Goal: Task Accomplishment & Management: Complete application form

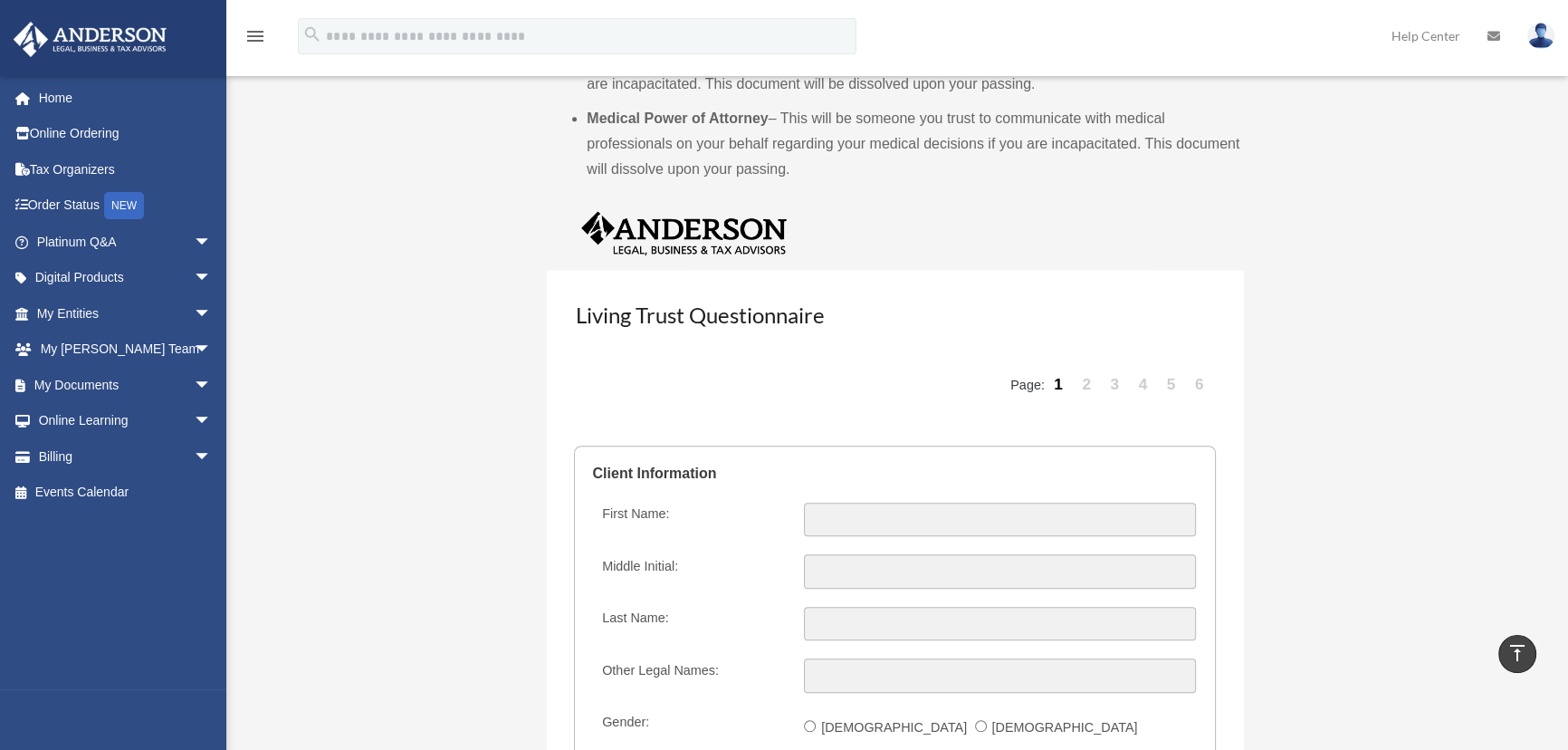
scroll to position [1730, 0]
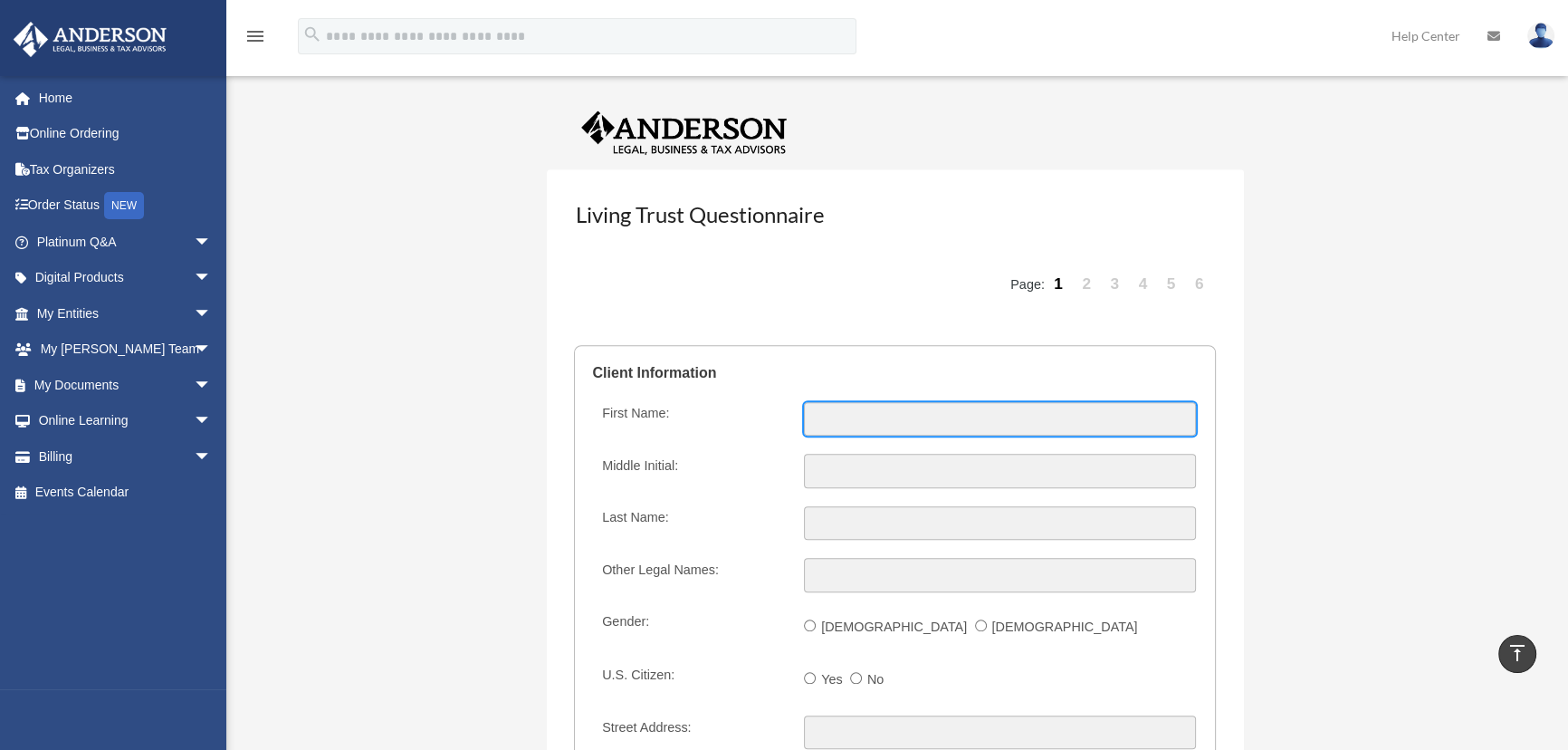
click at [833, 418] on input "First Name:" at bounding box center [999, 420] width 391 height 35
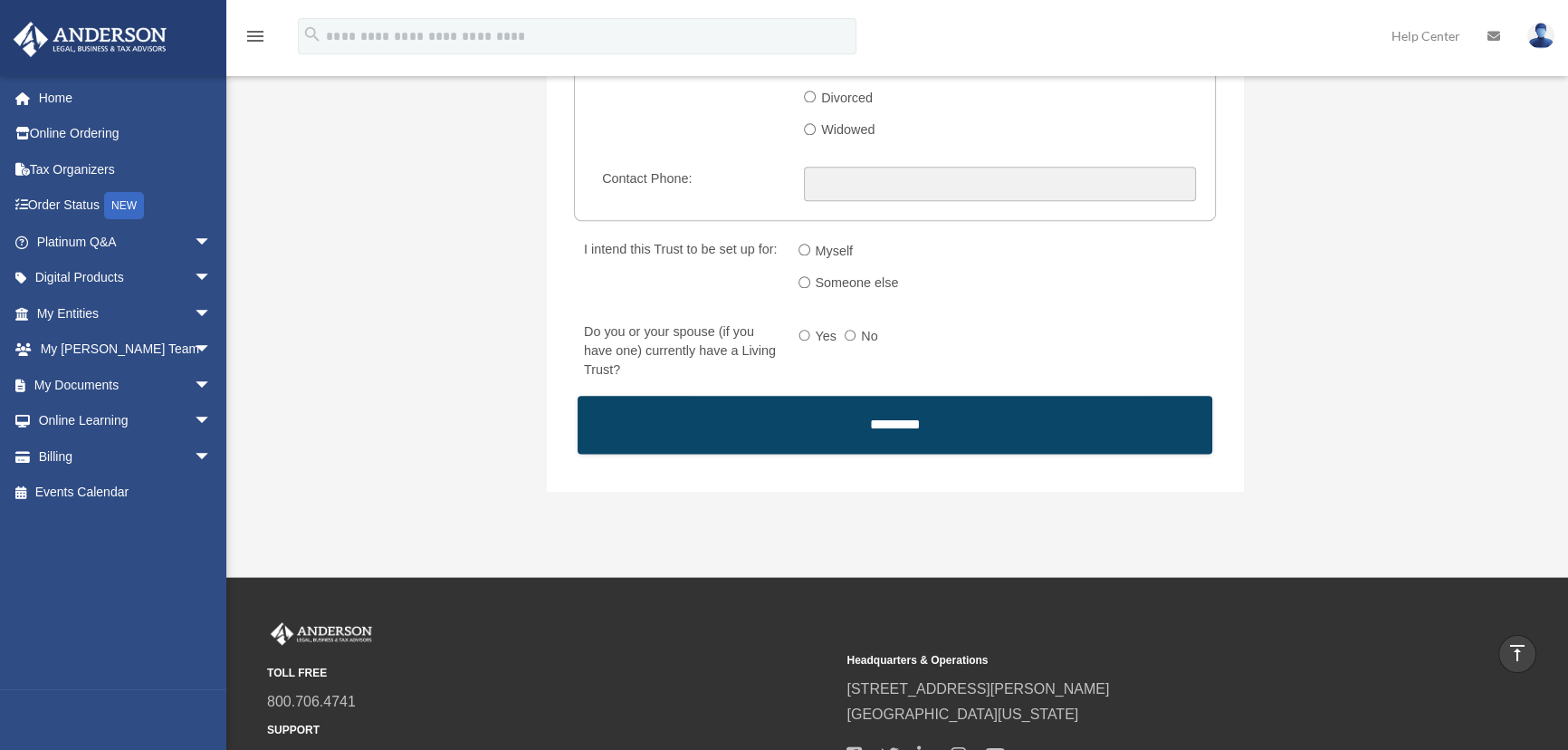
scroll to position [2799, 0]
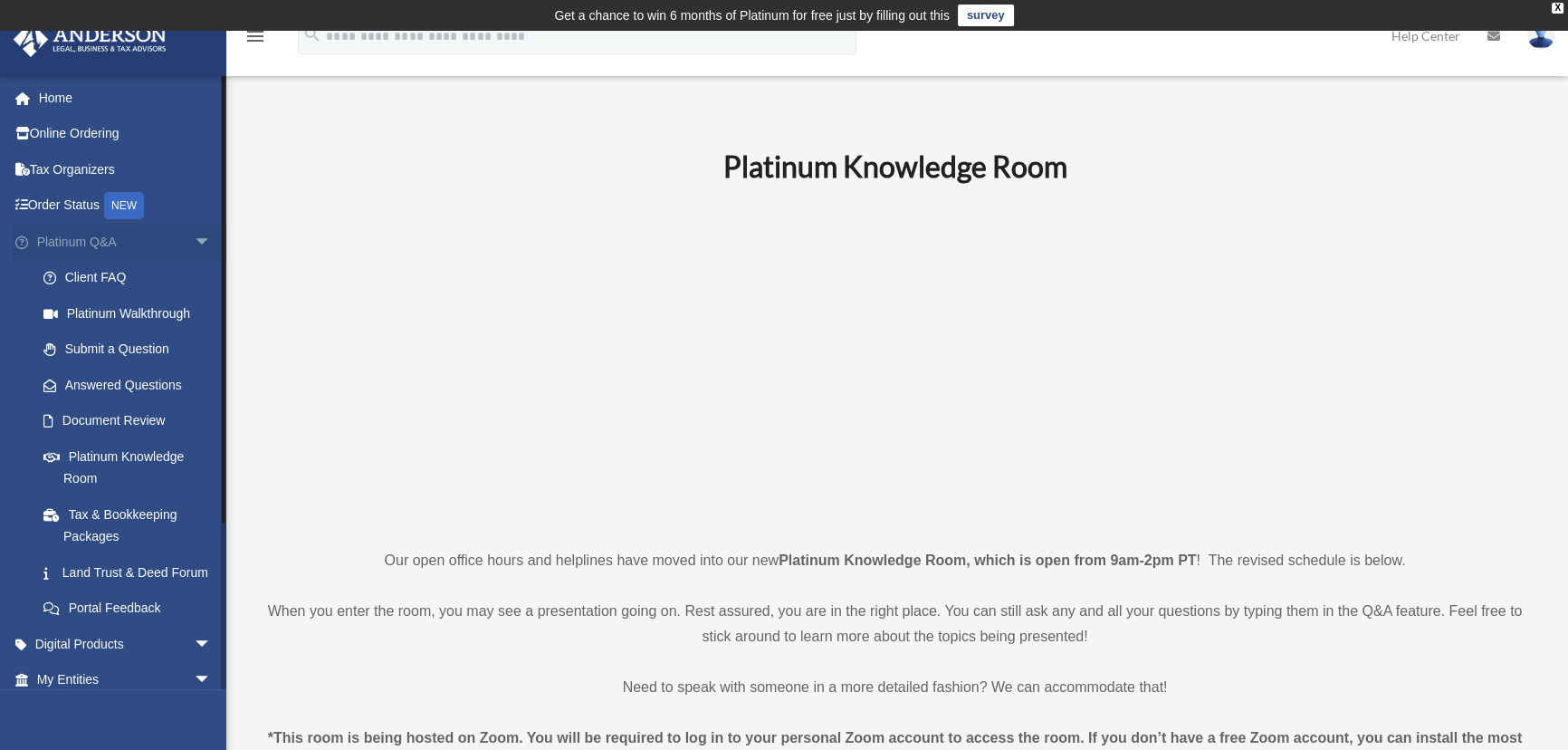
click at [194, 234] on span "arrow_drop_down" at bounding box center [211, 242] width 36 height 37
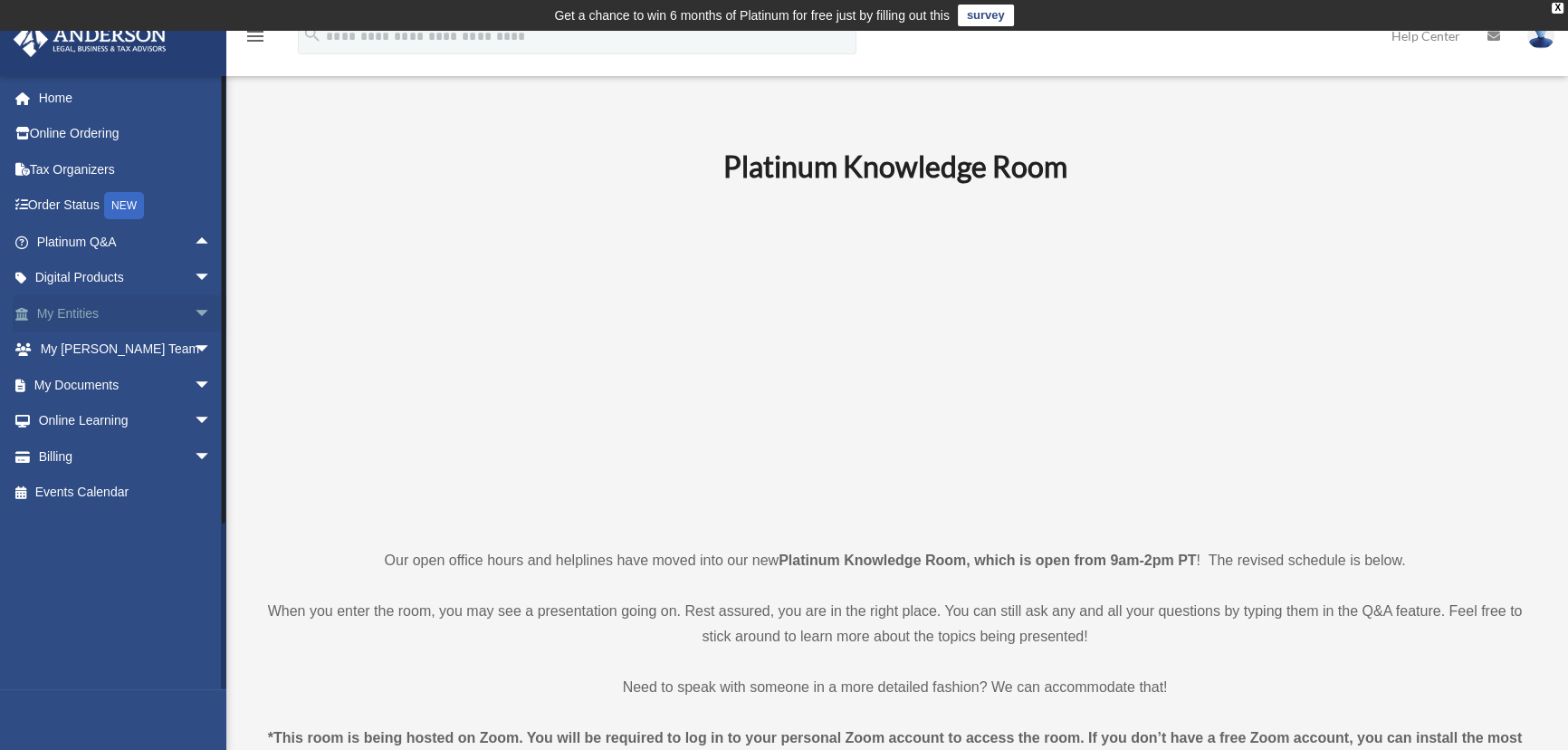
click at [194, 311] on span "arrow_drop_down" at bounding box center [211, 314] width 36 height 37
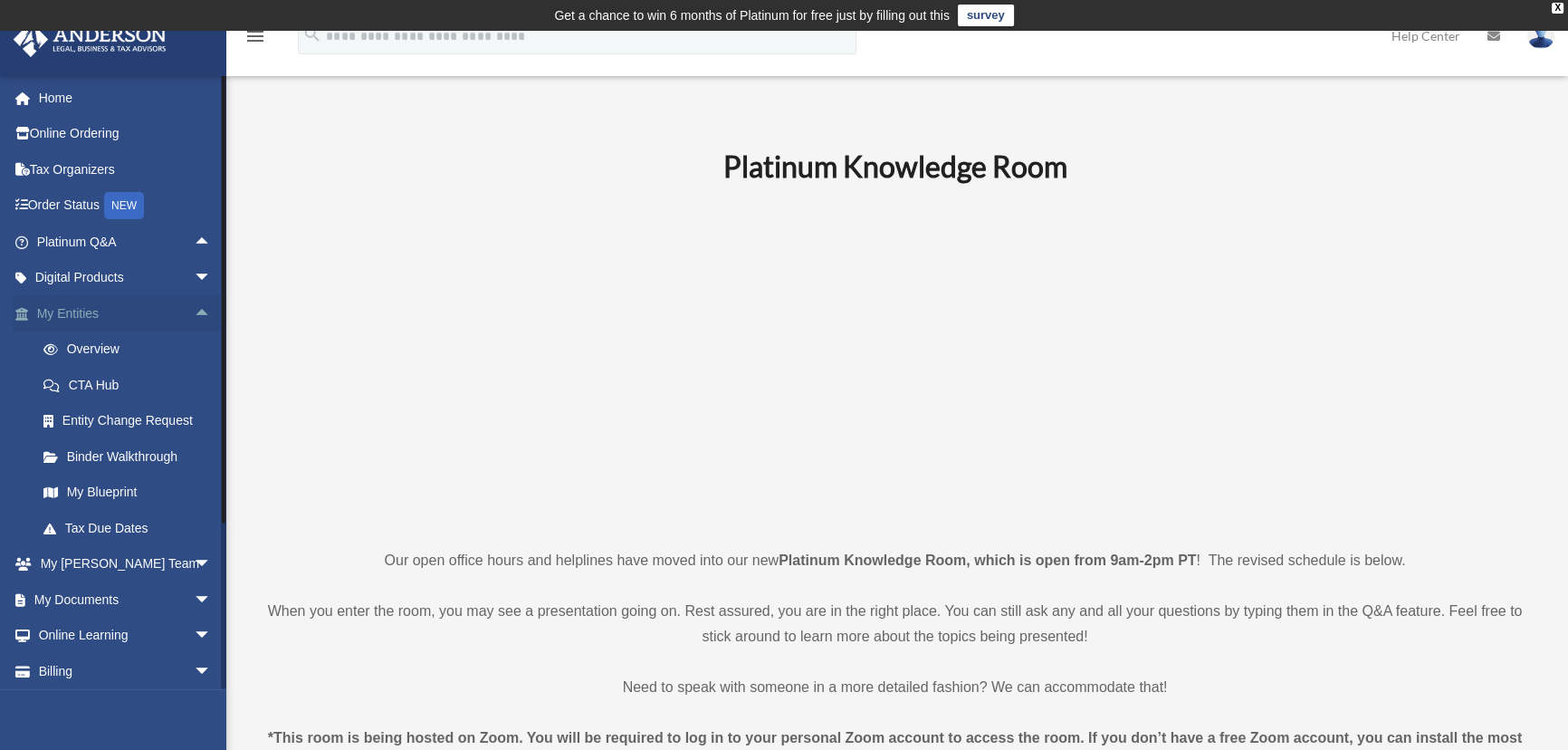
click at [194, 315] on span "arrow_drop_up" at bounding box center [211, 314] width 36 height 37
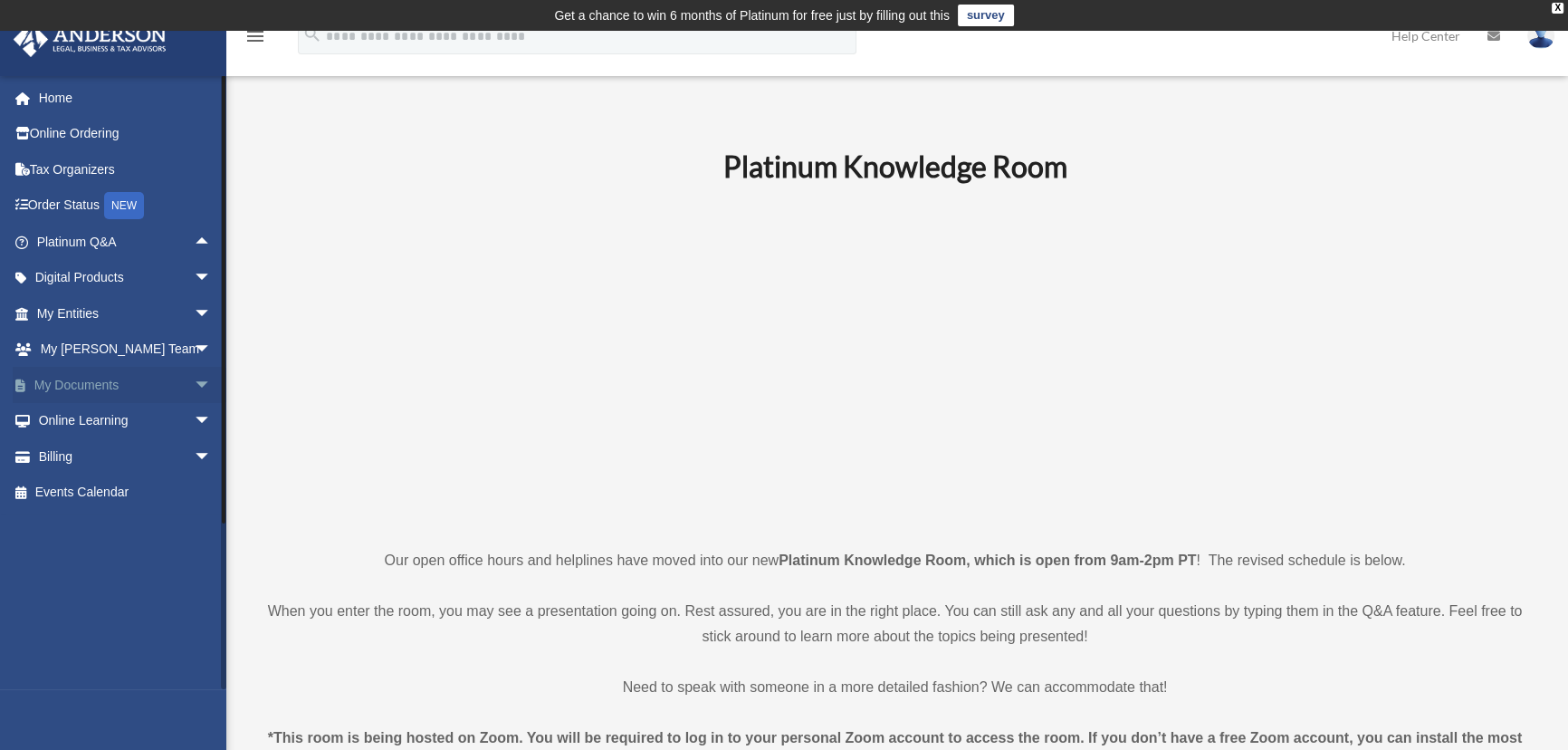
click at [196, 382] on span "arrow_drop_down" at bounding box center [211, 386] width 36 height 37
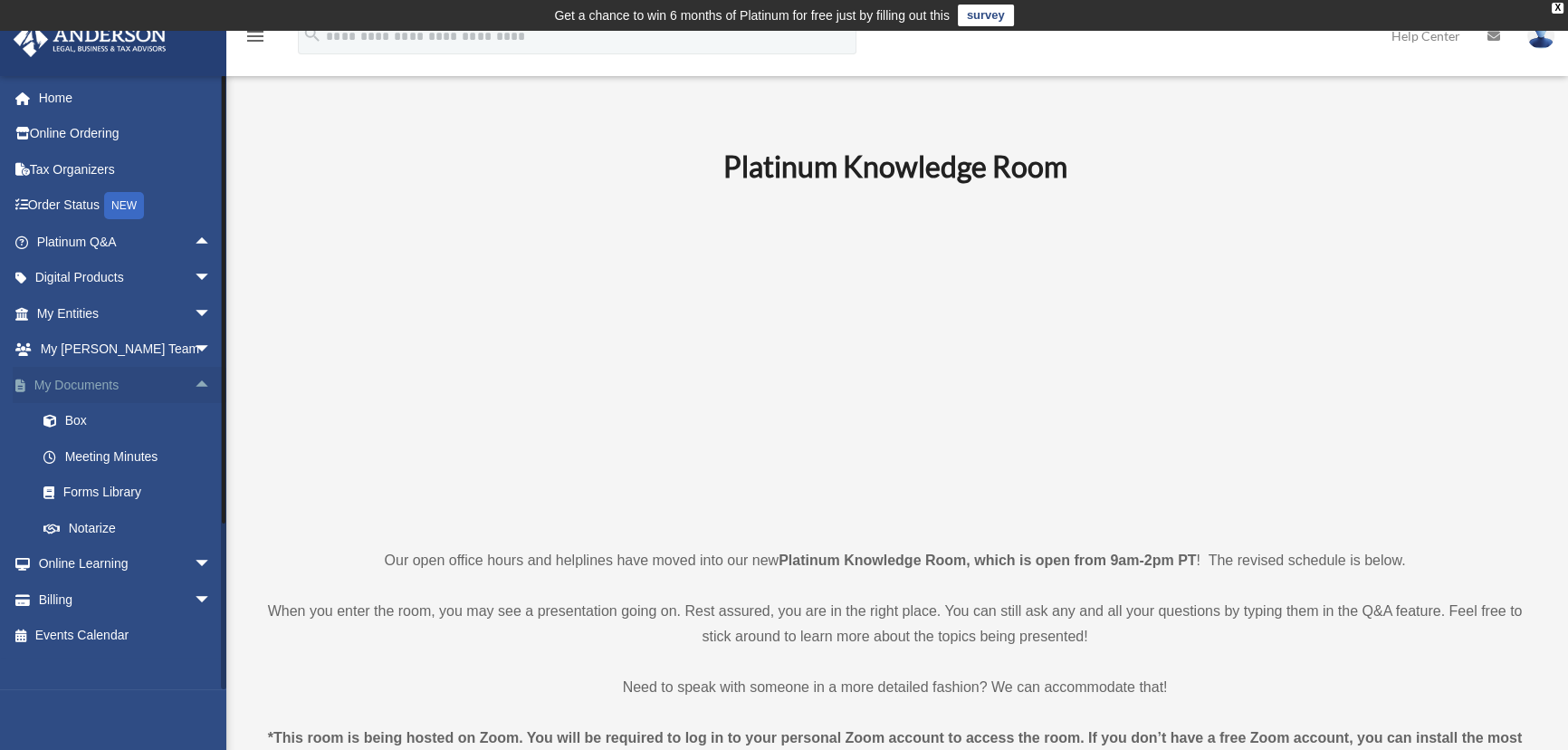
click at [196, 382] on span "arrow_drop_up" at bounding box center [211, 386] width 36 height 37
